Goal: Transaction & Acquisition: Subscribe to service/newsletter

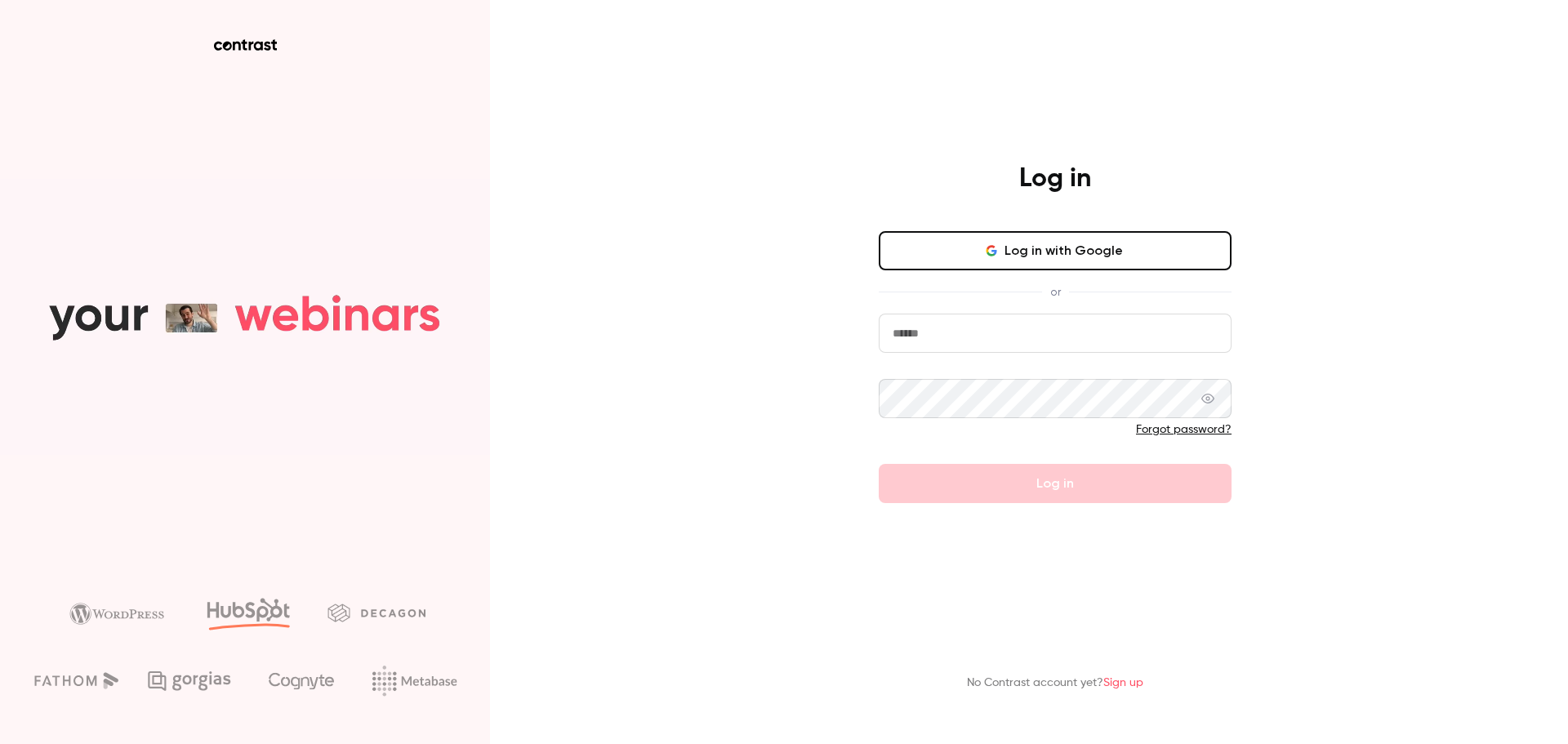
click at [1071, 332] on input "email" at bounding box center [1055, 333] width 353 height 39
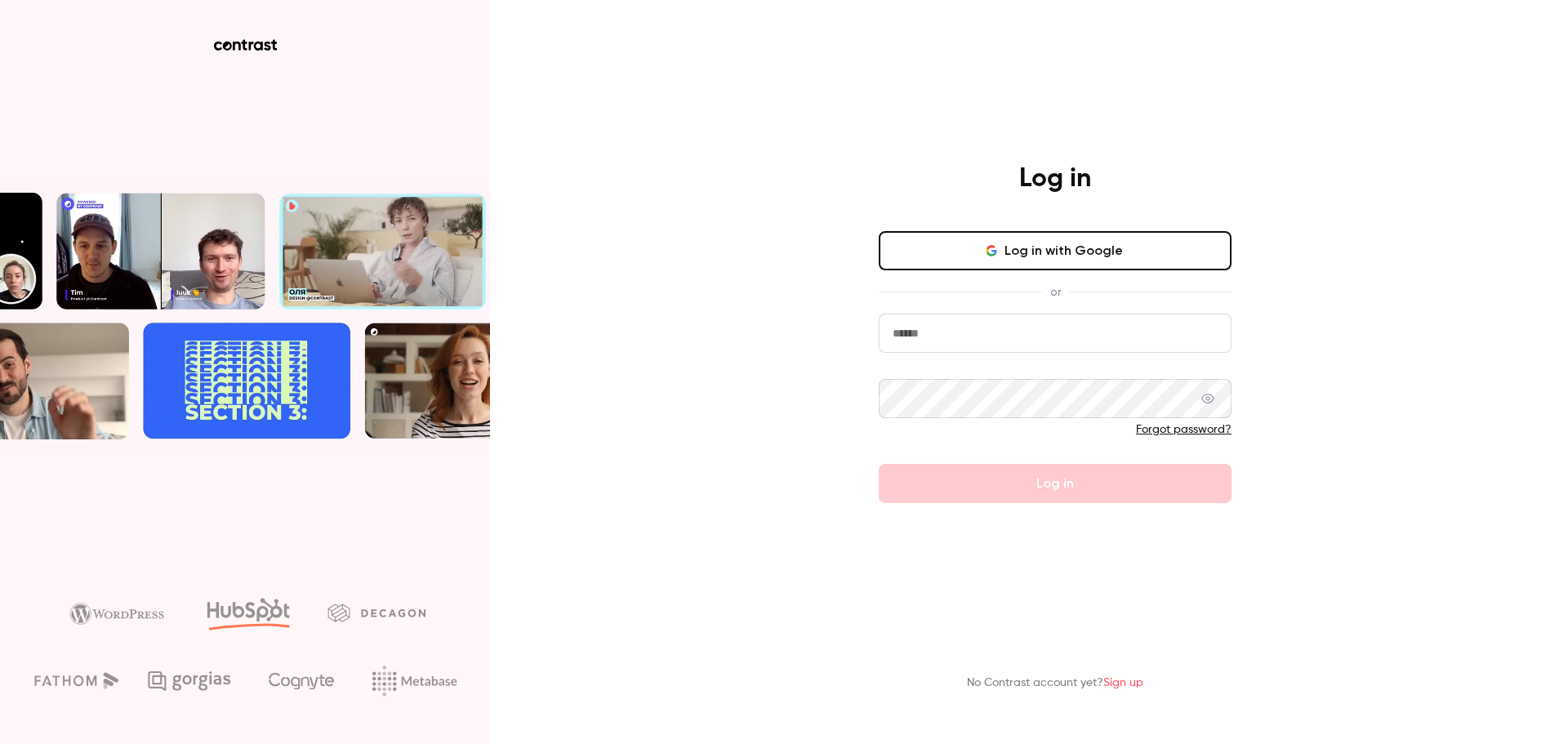
click at [1349, 278] on div "Log in Log in with Google or Forgot password? Log in No Contrast account yet? S…" at bounding box center [784, 372] width 1568 height 744
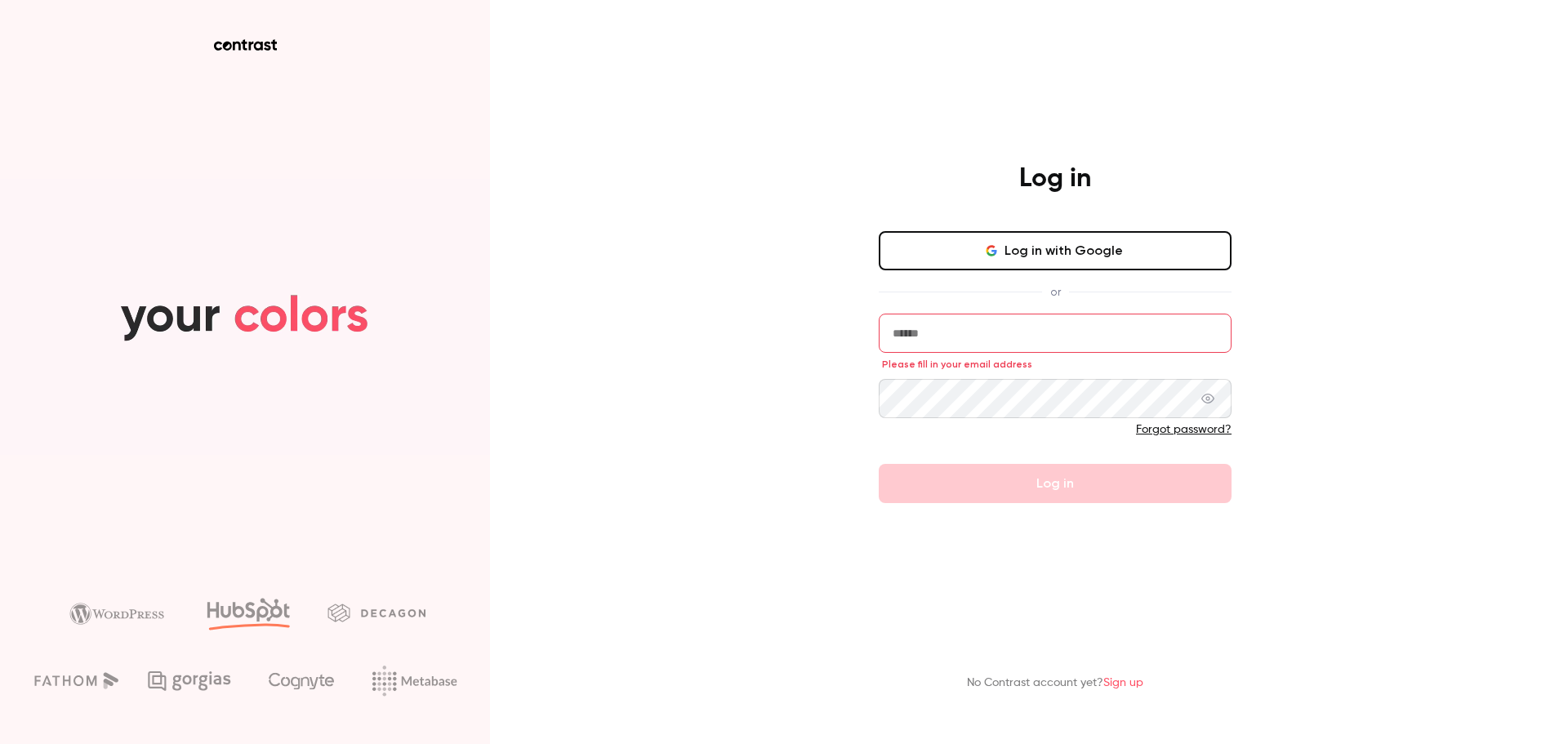
click at [1051, 333] on input "email" at bounding box center [1055, 333] width 353 height 39
paste input "**********"
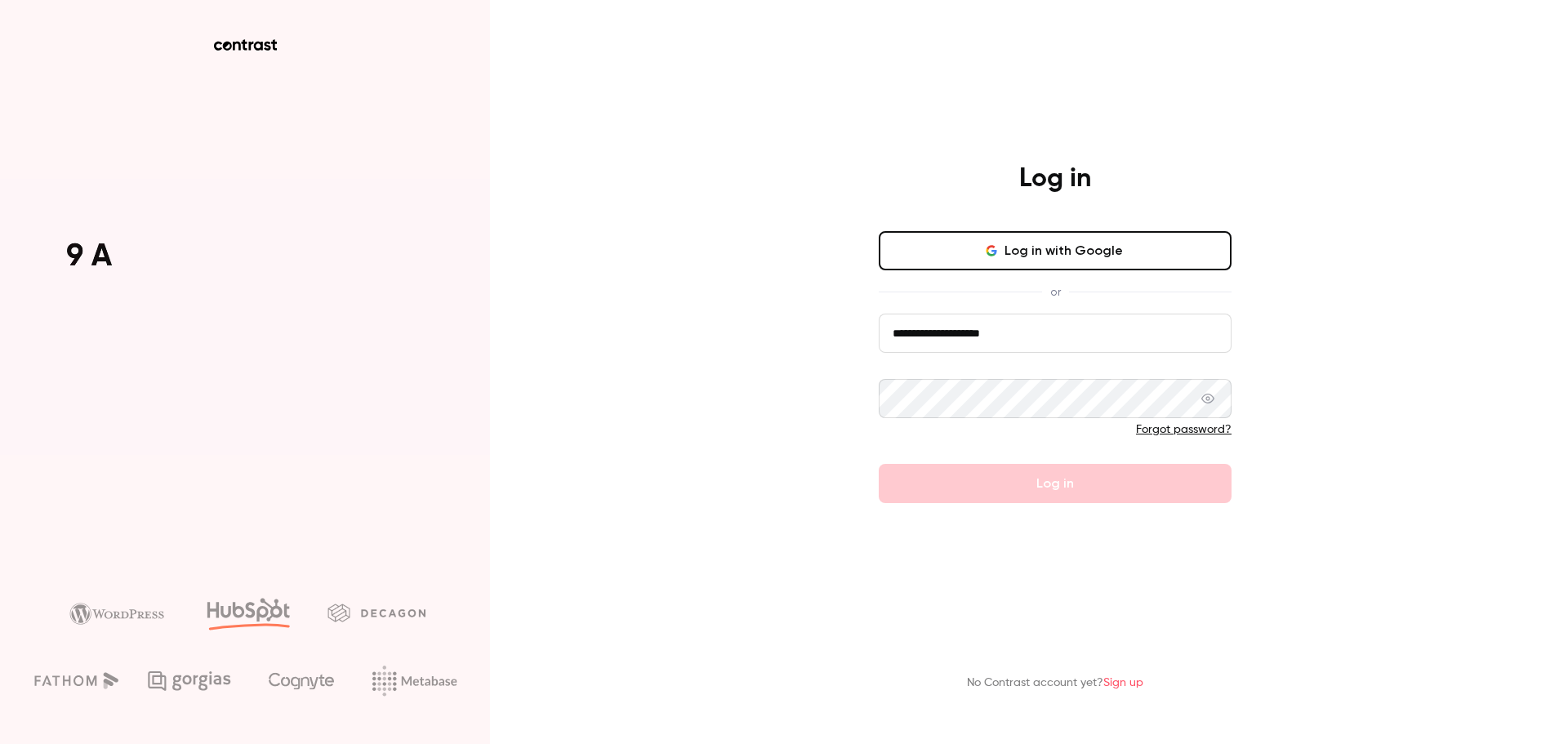
type input "**********"
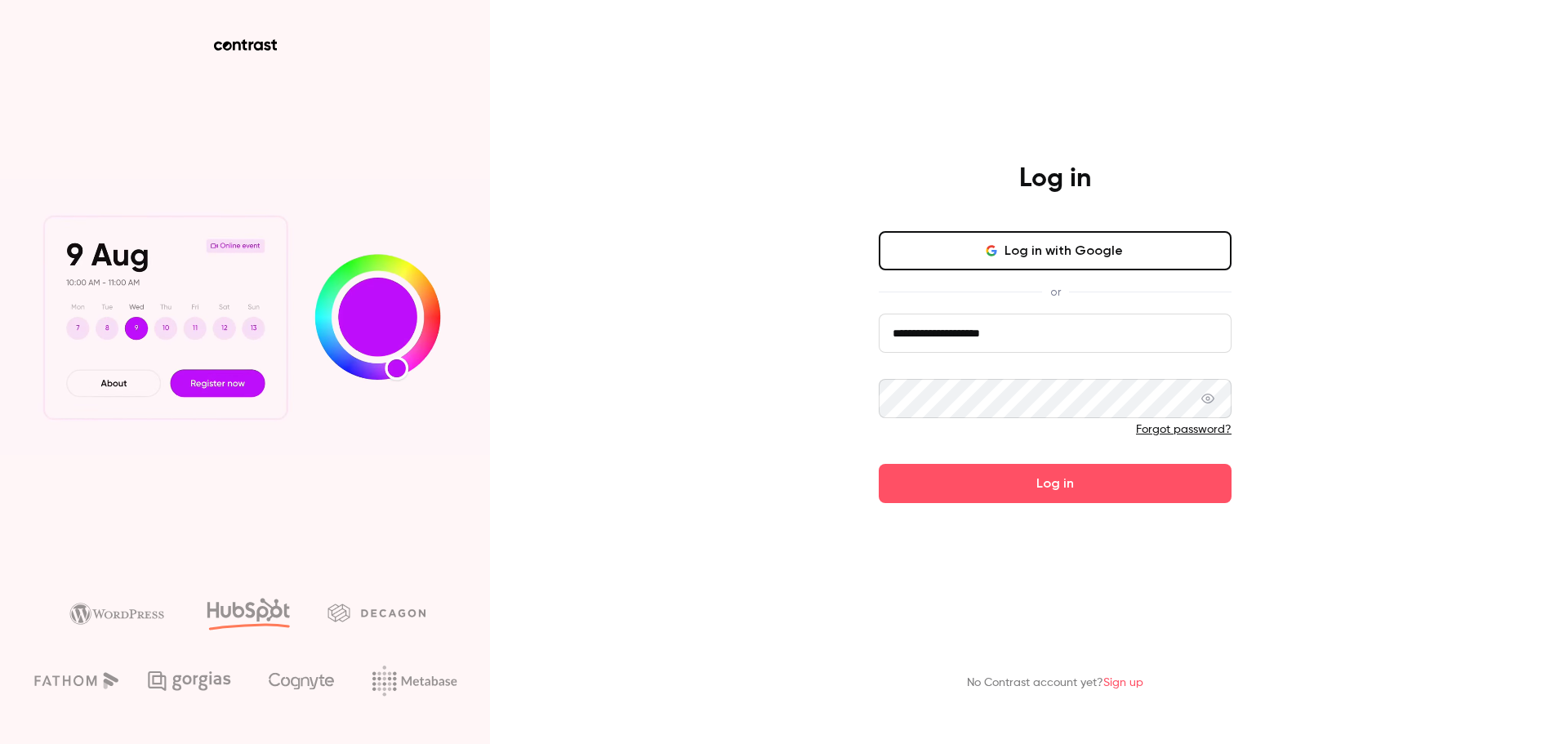
click at [1066, 584] on main "**********" at bounding box center [1055, 372] width 425 height 744
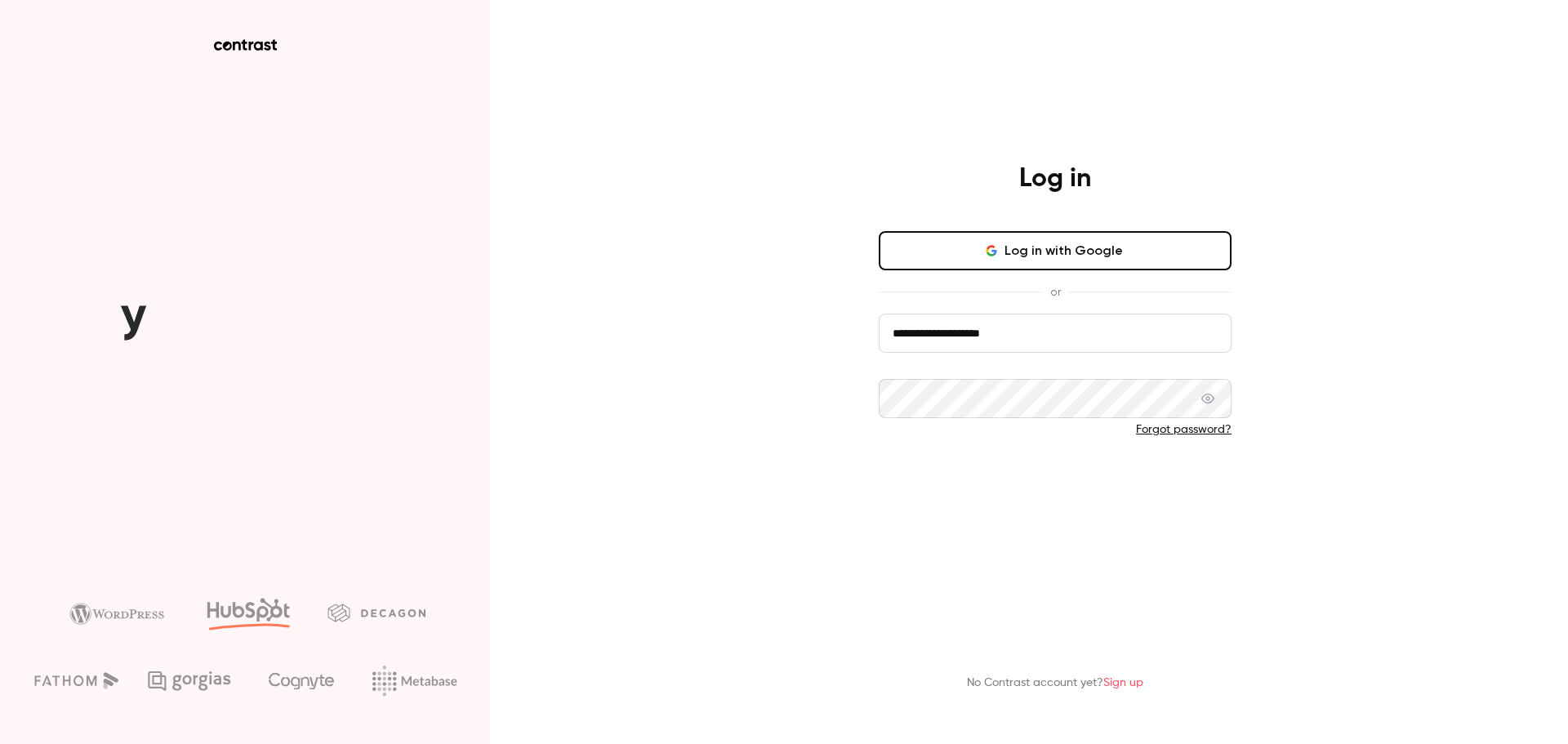
click at [1091, 487] on button "Log in" at bounding box center [1055, 483] width 353 height 39
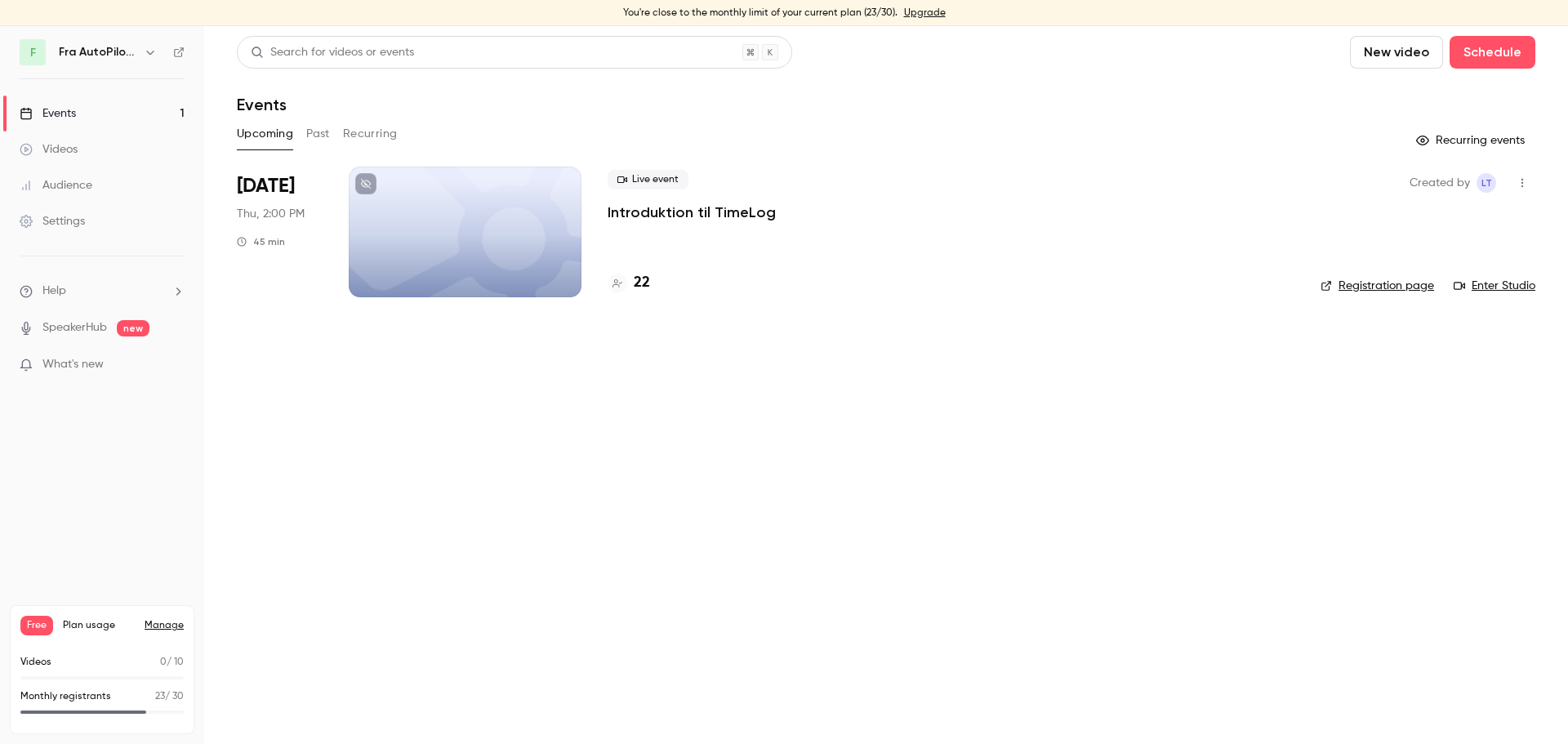
click at [521, 428] on main "Search for videos or events New video Schedule Events Upcoming Past Recurring R…" at bounding box center [885, 385] width 1363 height 718
click at [921, 13] on link "Upgrade" at bounding box center [925, 13] width 42 height 13
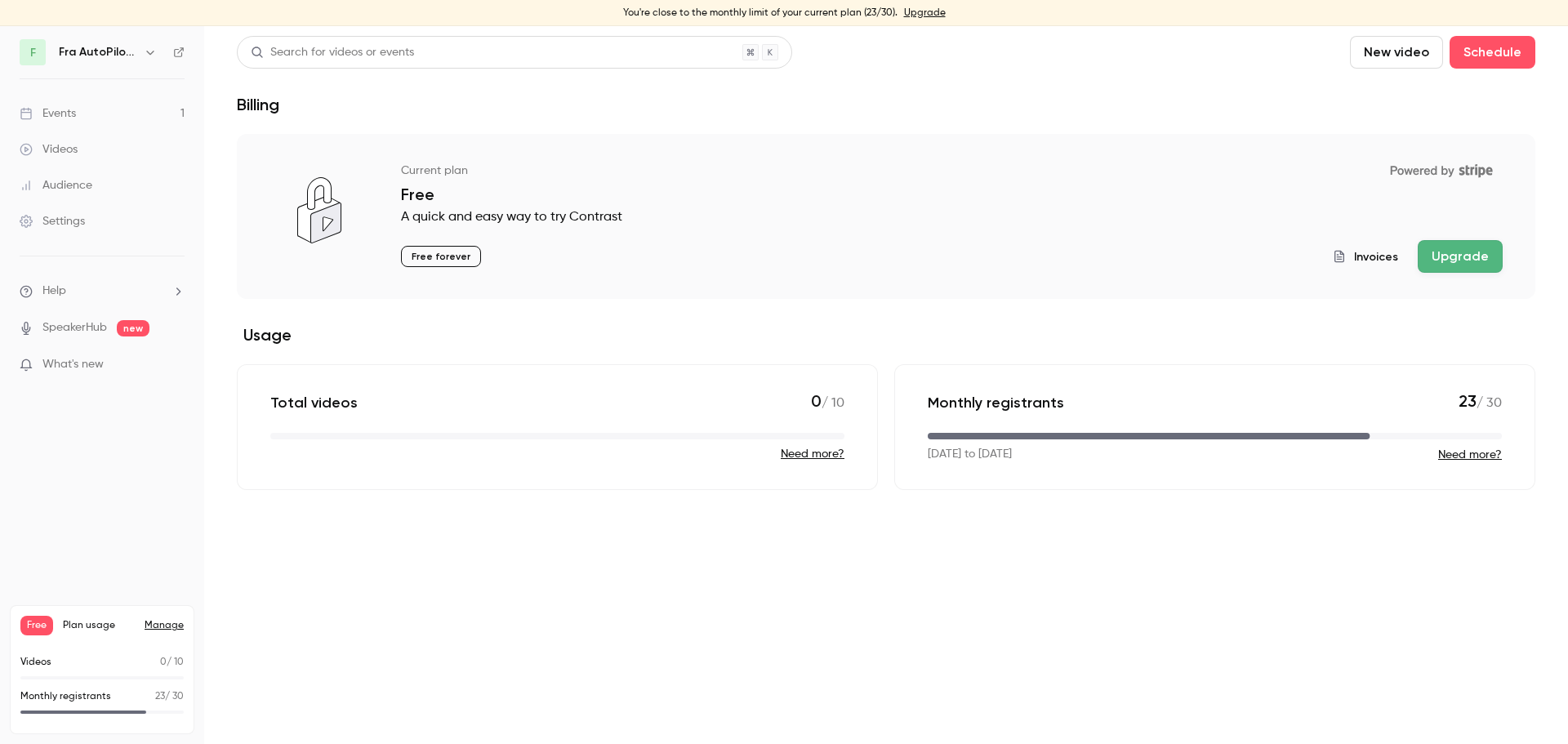
click at [1434, 259] on button "Upgrade" at bounding box center [1460, 256] width 85 height 33
click at [151, 53] on icon "button" at bounding box center [150, 52] width 8 height 4
click at [83, 220] on div "Billing" at bounding box center [135, 217] width 152 height 16
click at [152, 52] on icon "button" at bounding box center [150, 52] width 8 height 4
click at [243, 173] on icon at bounding box center [241, 174] width 12 height 12
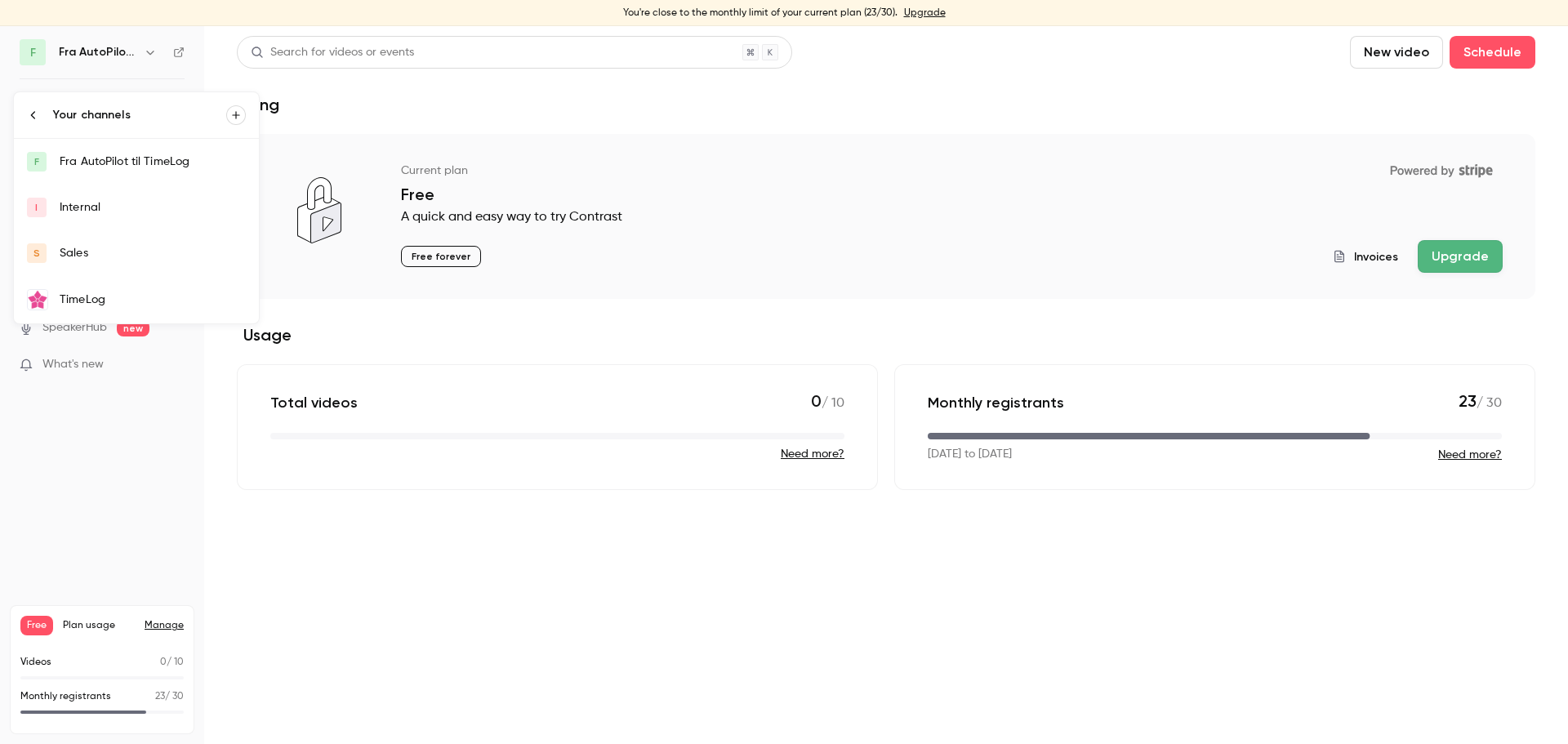
click at [30, 115] on icon at bounding box center [33, 114] width 13 height 13
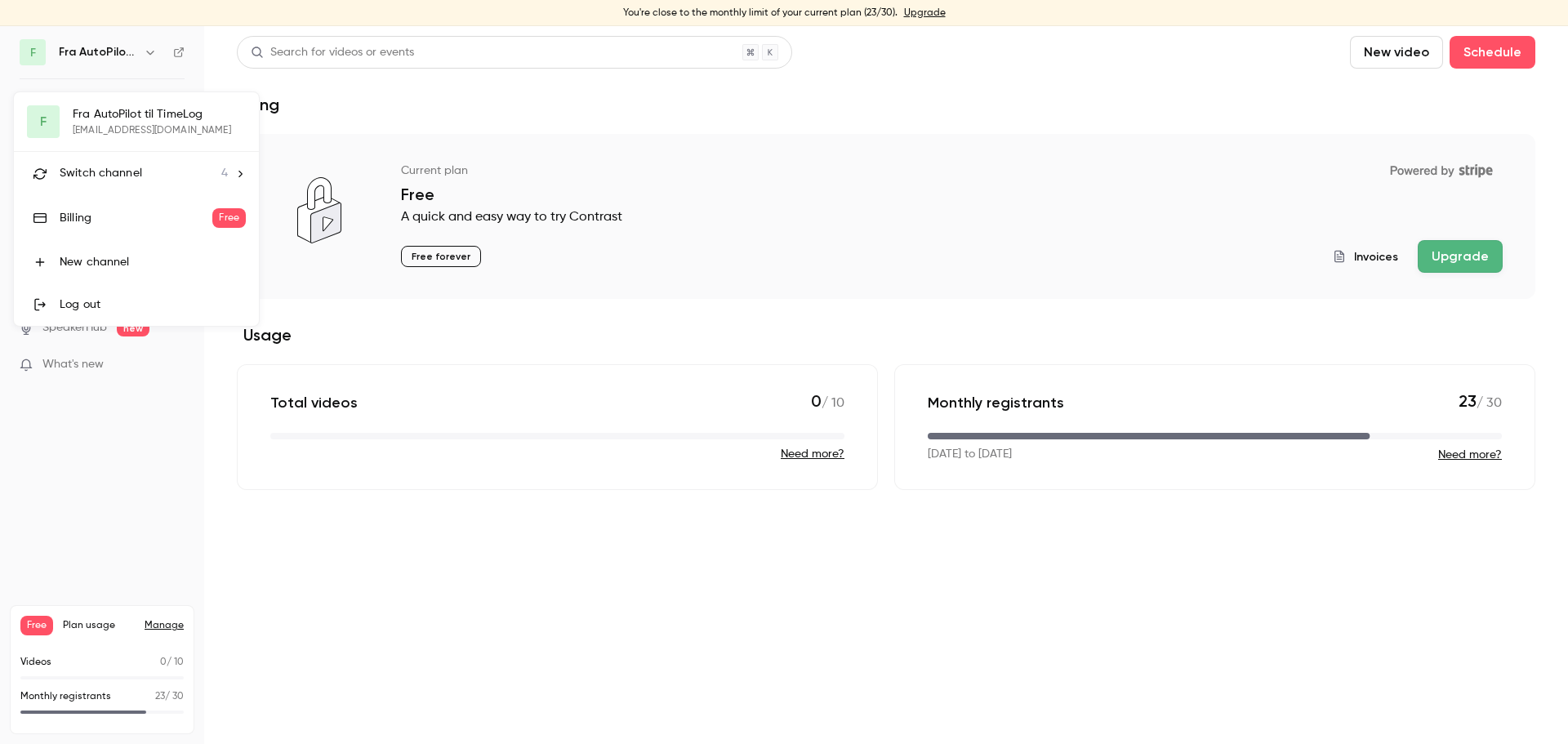
click at [152, 116] on div "F Fra AutoPilot til TimeLog [EMAIL_ADDRESS][DOMAIN_NAME] Switch channel 4 Billi…" at bounding box center [136, 209] width 245 height 234
click at [30, 122] on div "F Fra AutoPilot til TimeLog [EMAIL_ADDRESS][DOMAIN_NAME] Switch channel 4 Billi…" at bounding box center [136, 209] width 245 height 234
click at [166, 534] on div at bounding box center [784, 372] width 1568 height 744
